Goal: Find contact information: Find contact information

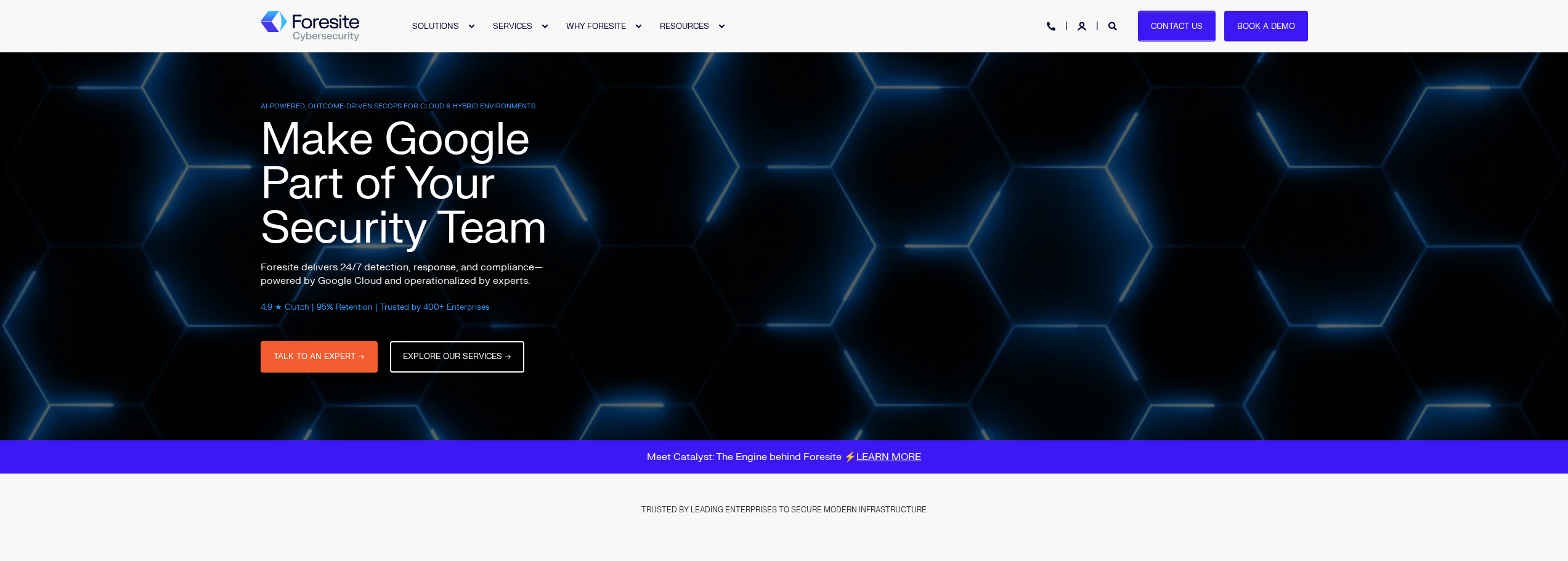
click at [1169, 22] on link "Contact Us" at bounding box center [1177, 26] width 78 height 31
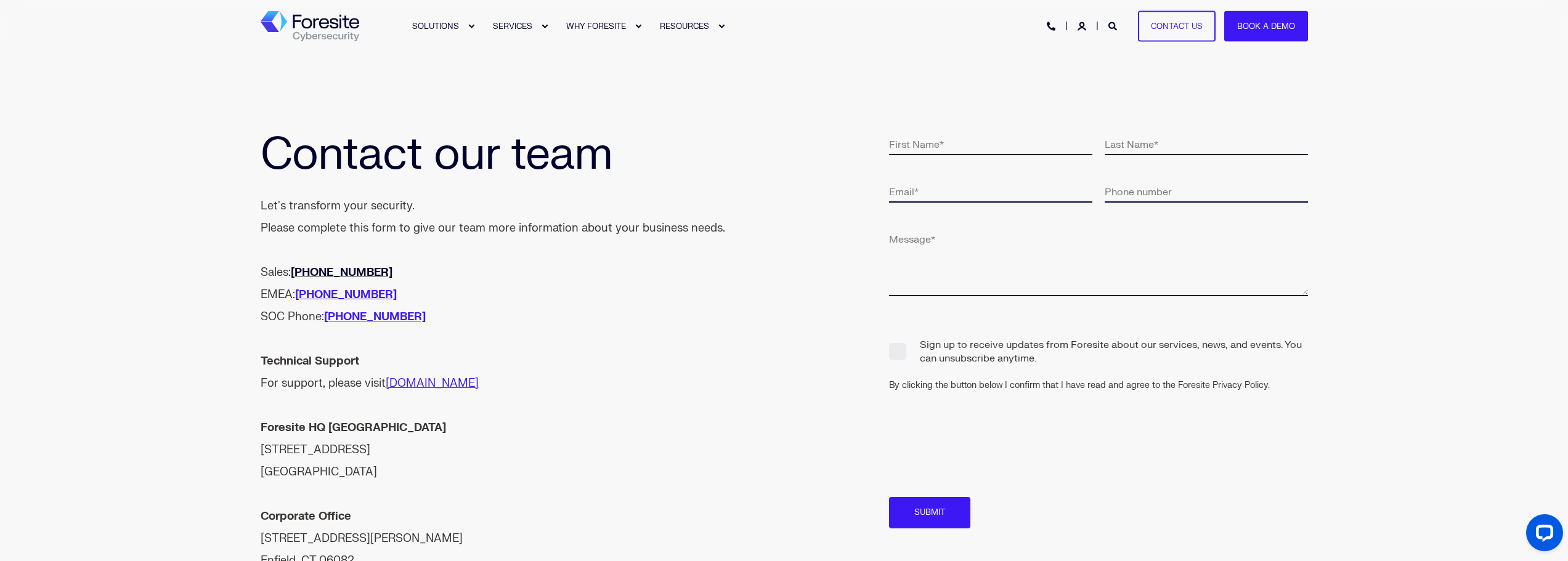
drag, startPoint x: 401, startPoint y: 269, endPoint x: 311, endPoint y: 268, distance: 90.0
click at [311, 268] on div "Sales: +1 (800) 940-4699 EMEA: +44 800-358-4915 SOC Phone: +1 (866) 478-8324" at bounding box center [493, 294] width 464 height 66
copy strong "800) 940-4699"
